Goal: Transaction & Acquisition: Book appointment/travel/reservation

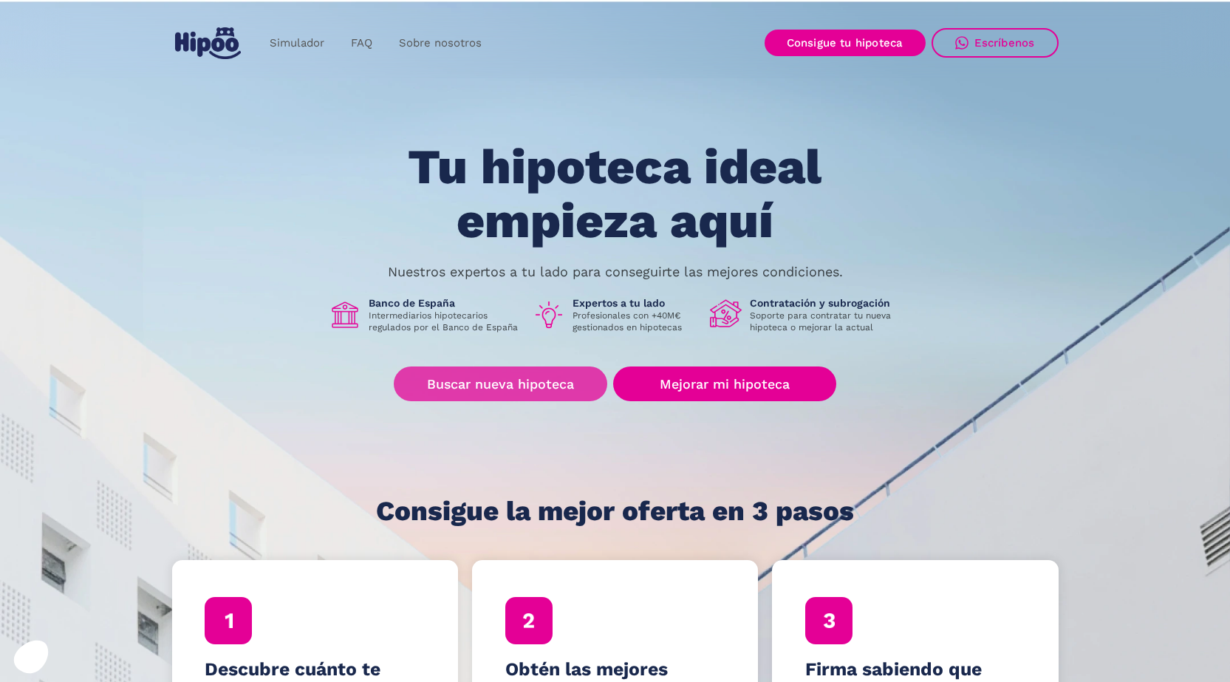
click at [545, 386] on link "Buscar nueva hipoteca" at bounding box center [501, 383] width 214 height 35
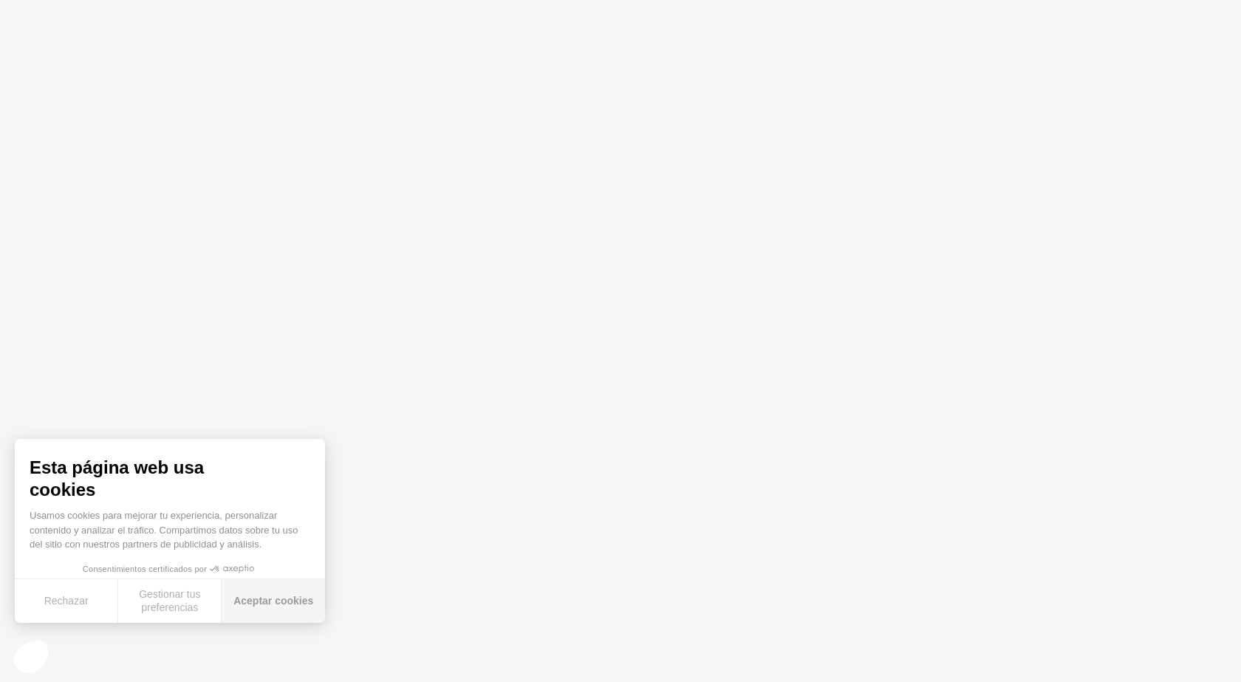
click at [263, 601] on button "Aceptar cookies" at bounding box center [273, 601] width 103 height 44
